Goal: Task Accomplishment & Management: Use online tool/utility

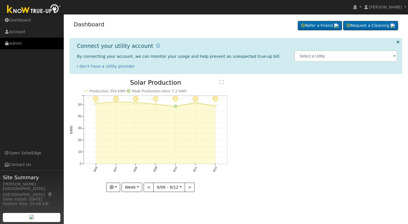
click at [16, 43] on link "Admin" at bounding box center [32, 44] width 64 height 12
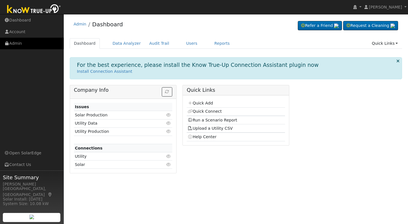
click at [16, 43] on link "Admin" at bounding box center [32, 44] width 64 height 12
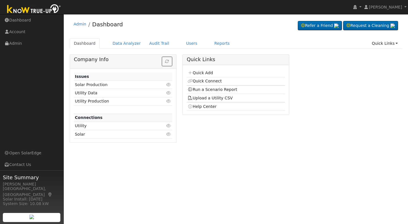
click at [210, 43] on link "Reports" at bounding box center [222, 43] width 24 height 10
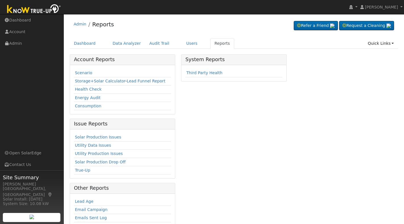
click at [80, 72] on link "Scenario" at bounding box center [83, 73] width 17 height 5
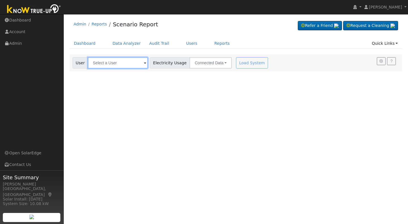
click at [94, 63] on input "text" at bounding box center [118, 62] width 60 height 11
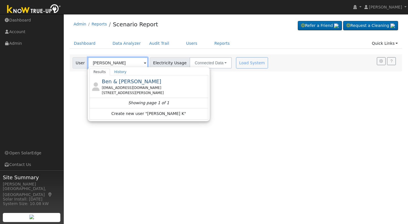
click at [90, 62] on input "norma K" at bounding box center [118, 62] width 60 height 11
click at [109, 62] on input "Norma K" at bounding box center [118, 62] width 60 height 11
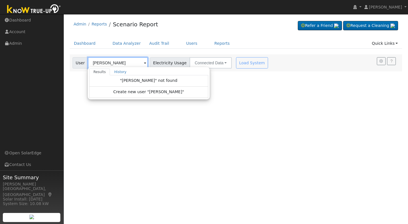
type input "[PERSON_NAME]"
click at [128, 92] on span "Create new user "Norma Kawano"" at bounding box center [148, 92] width 71 height 7
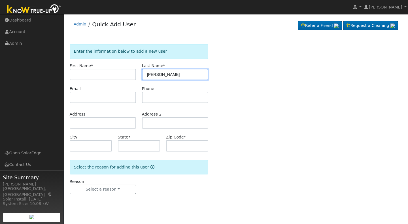
drag, startPoint x: 159, startPoint y: 74, endPoint x: 140, endPoint y: 75, distance: 19.6
click at [140, 75] on div "Last Name * Norma Kawano" at bounding box center [175, 71] width 72 height 17
type input "Kawano"
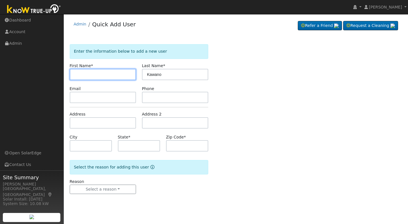
click at [80, 71] on input "text" at bounding box center [103, 74] width 66 height 11
type input "Norma"
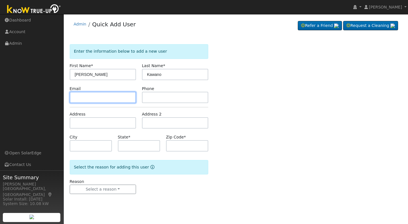
click at [78, 94] on input "text" at bounding box center [103, 97] width 66 height 11
type input "nkawano@gmail.com"
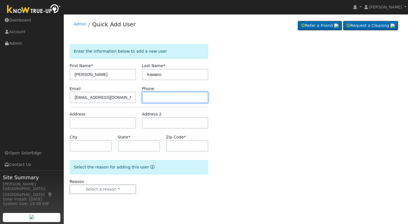
click at [149, 97] on input "text" at bounding box center [175, 97] width 66 height 11
type input "559-696-1848"
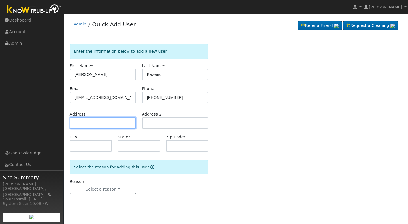
click at [75, 121] on input "text" at bounding box center [103, 122] width 66 height 11
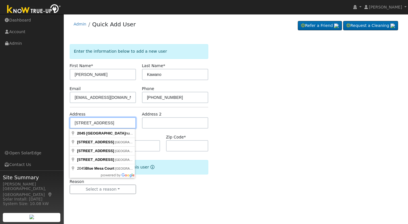
type input "2045 Mesa Avenue"
type input "Clovis"
type input "CA"
type input "93611"
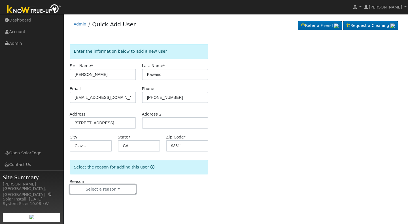
click at [100, 188] on button "Select a reason" at bounding box center [103, 190] width 66 height 10
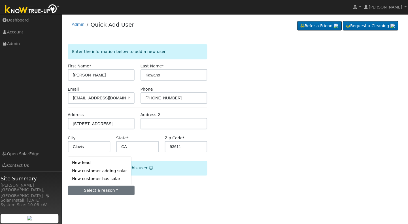
click at [98, 160] on link "New lead" at bounding box center [101, 162] width 63 height 8
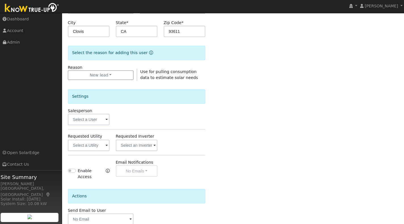
scroll to position [143, 0]
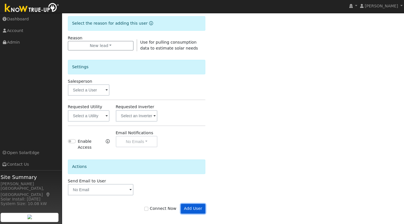
click at [196, 205] on button "Add User" at bounding box center [194, 209] width 25 height 10
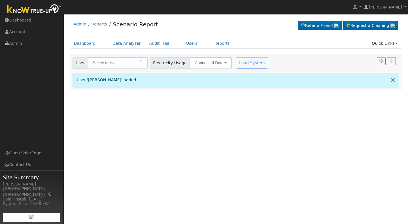
type input "[PERSON_NAME]"
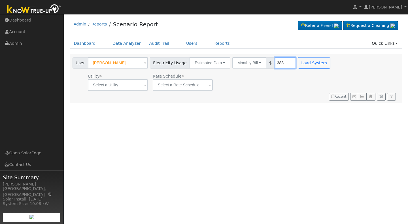
click at [276, 60] on input "383" at bounding box center [285, 62] width 21 height 11
drag, startPoint x: 276, startPoint y: 60, endPoint x: 268, endPoint y: 60, distance: 8.8
click at [275, 60] on input "383" at bounding box center [285, 62] width 21 height 11
type input "387"
drag, startPoint x: 303, startPoint y: 62, endPoint x: 292, endPoint y: 63, distance: 11.1
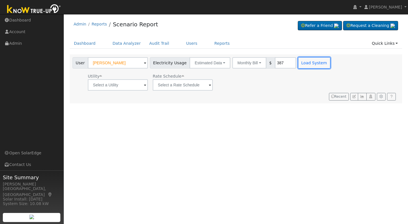
click at [298, 63] on button "Load System" at bounding box center [314, 62] width 32 height 11
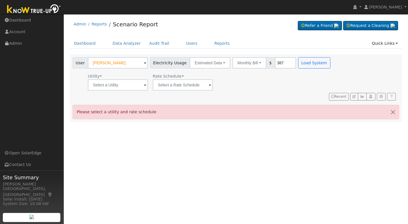
click at [144, 87] on span at bounding box center [145, 85] width 2 height 7
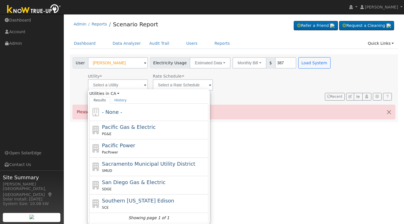
click at [135, 134] on div "PG&E" at bounding box center [154, 134] width 105 height 6
type input "Pacific Gas & Electric"
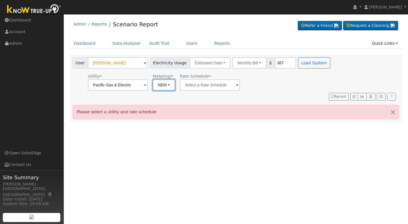
click at [171, 85] on button "NEM" at bounding box center [164, 84] width 22 height 11
click at [169, 105] on link "NBT" at bounding box center [171, 106] width 39 height 8
type input "E-ELEC"
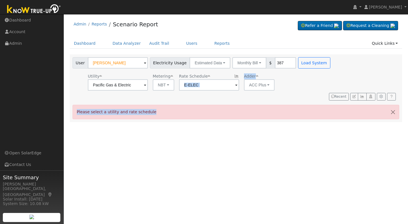
drag, startPoint x: 212, startPoint y: 88, endPoint x: 223, endPoint y: 86, distance: 11.5
click at [223, 86] on div "User [PERSON_NAME] Account Default Account Default Account [STREET_ADDRESS] Pri…" at bounding box center [236, 88] width 333 height 68
click at [268, 85] on button "ACC Plus" at bounding box center [259, 84] width 31 height 11
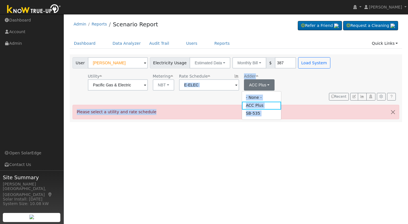
click at [262, 116] on link "SB-535" at bounding box center [261, 114] width 39 height 8
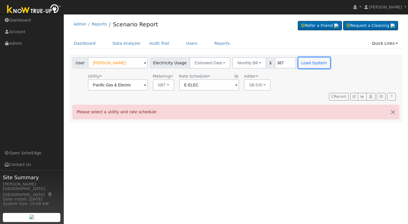
click at [298, 64] on button "Load System" at bounding box center [314, 62] width 32 height 11
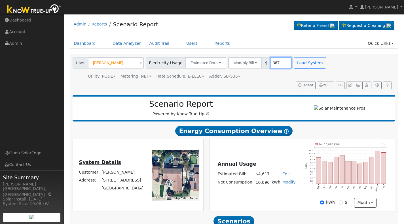
click at [275, 64] on input "387" at bounding box center [280, 62] width 21 height 11
click at [300, 63] on button "Load System" at bounding box center [310, 62] width 32 height 11
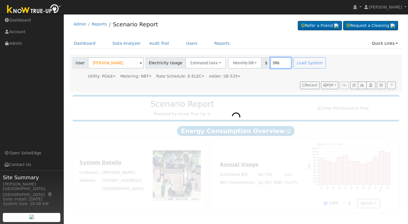
click at [277, 63] on input "396" at bounding box center [280, 62] width 21 height 11
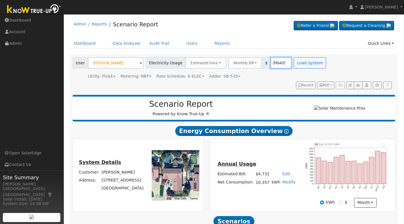
scroll to position [0, 1]
click at [270, 63] on input "396435" at bounding box center [280, 62] width 21 height 11
drag, startPoint x: 270, startPoint y: 62, endPoint x: 260, endPoint y: 65, distance: 10.8
click at [260, 65] on div "Monthly Bill Annual Consumption Monthly Bill $ 396435" at bounding box center [260, 62] width 64 height 11
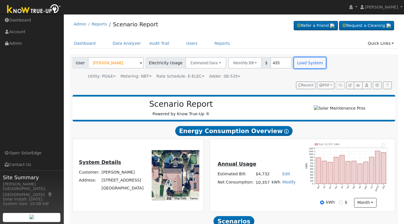
click at [294, 66] on button "Load System" at bounding box center [310, 62] width 32 height 11
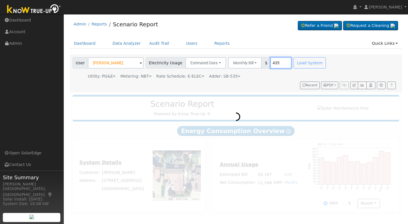
click at [273, 63] on input "435" at bounding box center [280, 62] width 21 height 11
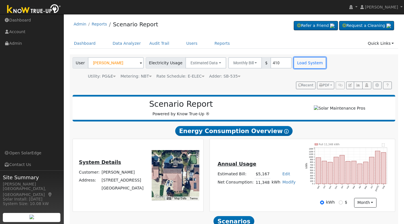
click at [294, 65] on button "Load System" at bounding box center [310, 62] width 32 height 11
click at [273, 64] on input "410" at bounding box center [280, 62] width 21 height 11
type input "411"
click at [295, 64] on button "Load System" at bounding box center [310, 62] width 32 height 11
drag, startPoint x: 404, startPoint y: 65, endPoint x: 404, endPoint y: 84, distance: 19.0
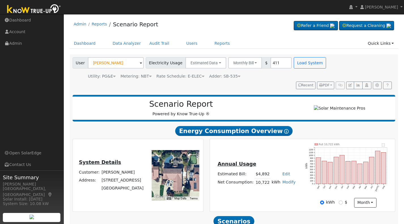
click at [404, 84] on div "User Profile First name Last name Email Email Notifications No Emails No Emails…" at bounding box center [234, 160] width 340 height 293
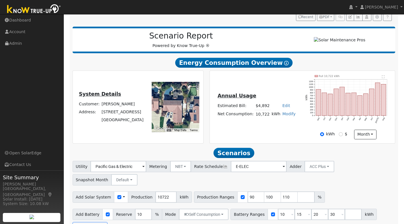
scroll to position [73, 0]
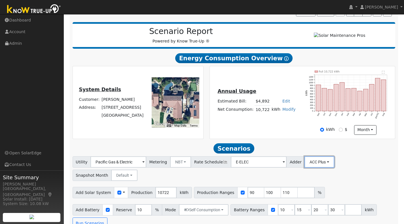
click at [317, 163] on button "ACC Plus" at bounding box center [319, 161] width 30 height 11
click at [298, 193] on link "SB-535" at bounding box center [312, 191] width 39 height 8
click at [298, 195] on input "number" at bounding box center [306, 192] width 17 height 11
type input "124"
click at [93, 221] on button "Run Scenarios" at bounding box center [90, 223] width 35 height 11
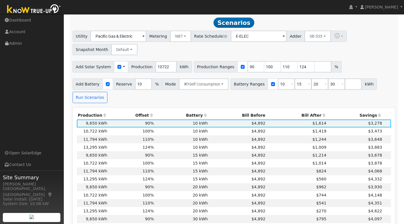
scroll to position [202, 0]
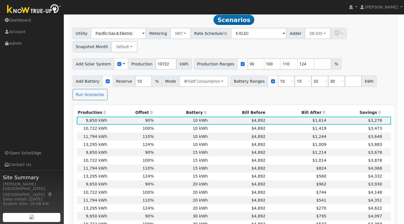
click at [117, 211] on td "124%" at bounding box center [131, 208] width 47 height 8
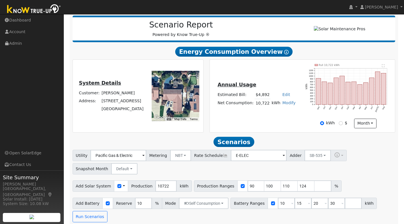
scroll to position [0, 0]
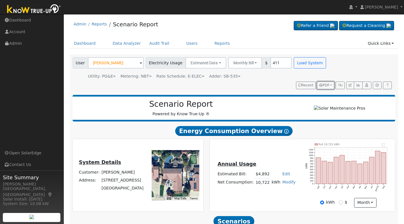
click at [323, 86] on span "PDF" at bounding box center [324, 85] width 10 height 4
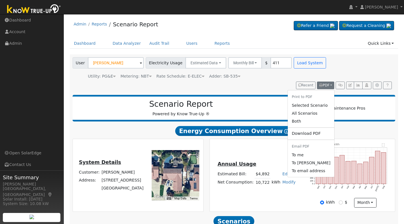
click at [301, 109] on link "All Scenarios" at bounding box center [311, 113] width 46 height 8
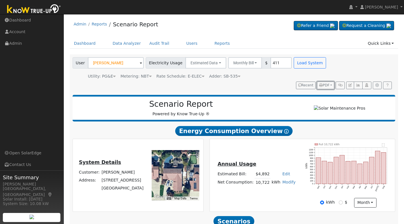
click at [323, 87] on span "PDF" at bounding box center [324, 85] width 10 height 4
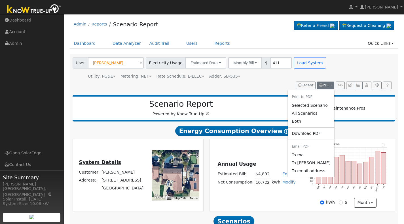
click at [304, 106] on link "Selected Scenario" at bounding box center [311, 105] width 46 height 8
